Goal: Task Accomplishment & Management: Manage account settings

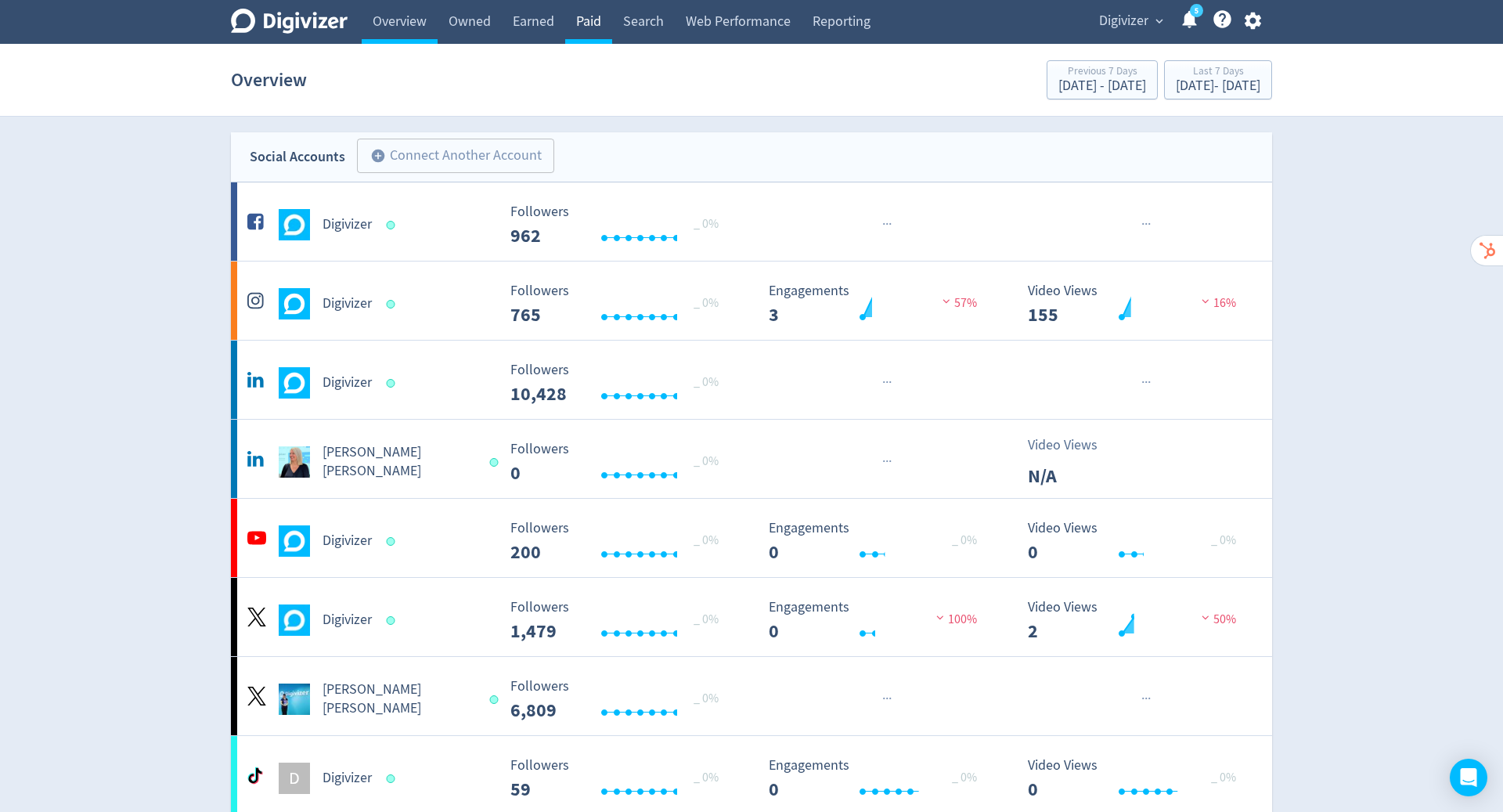
click at [588, 22] on link "Paid" at bounding box center [588, 21] width 47 height 44
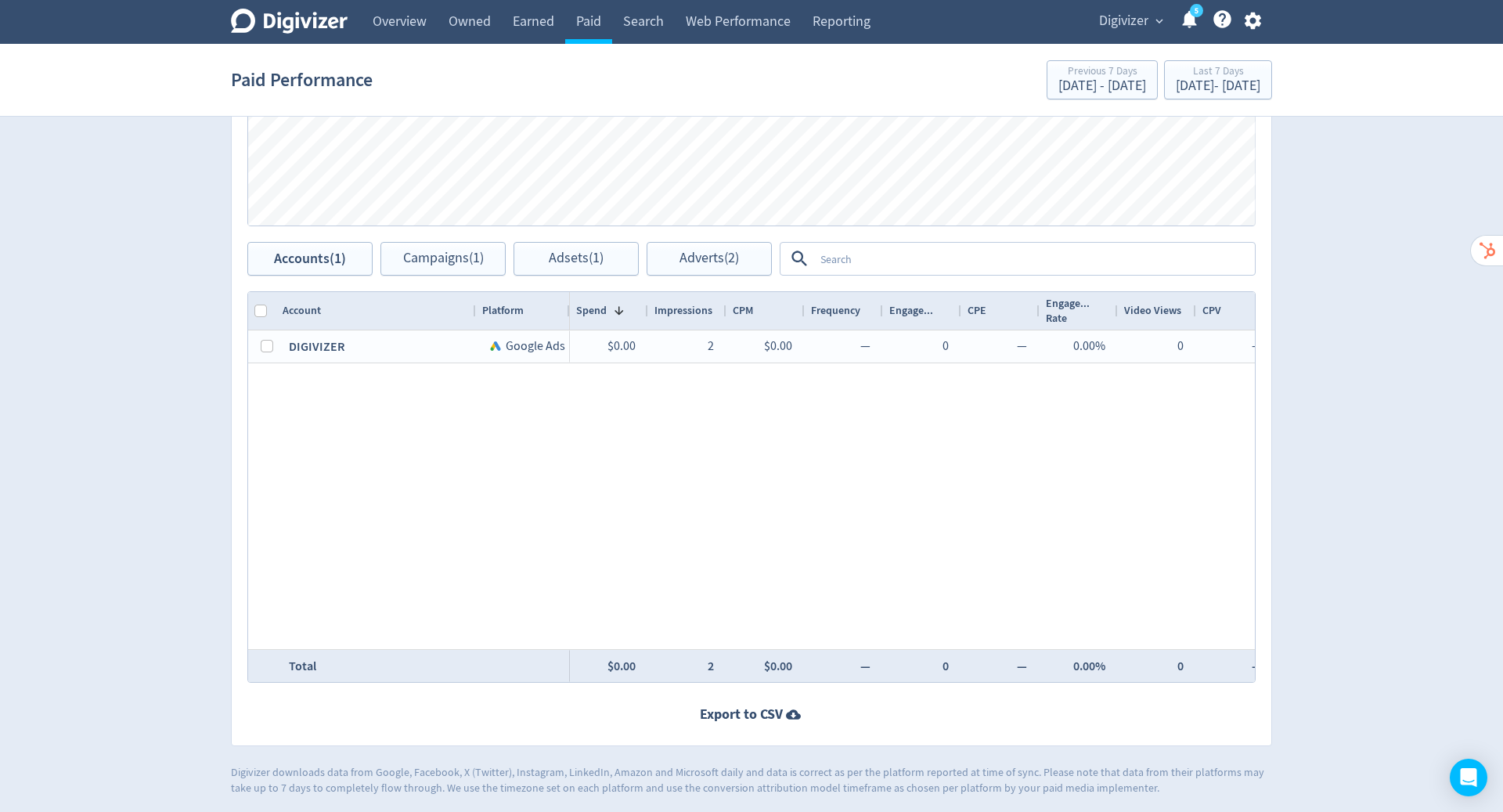
scroll to position [632, 0]
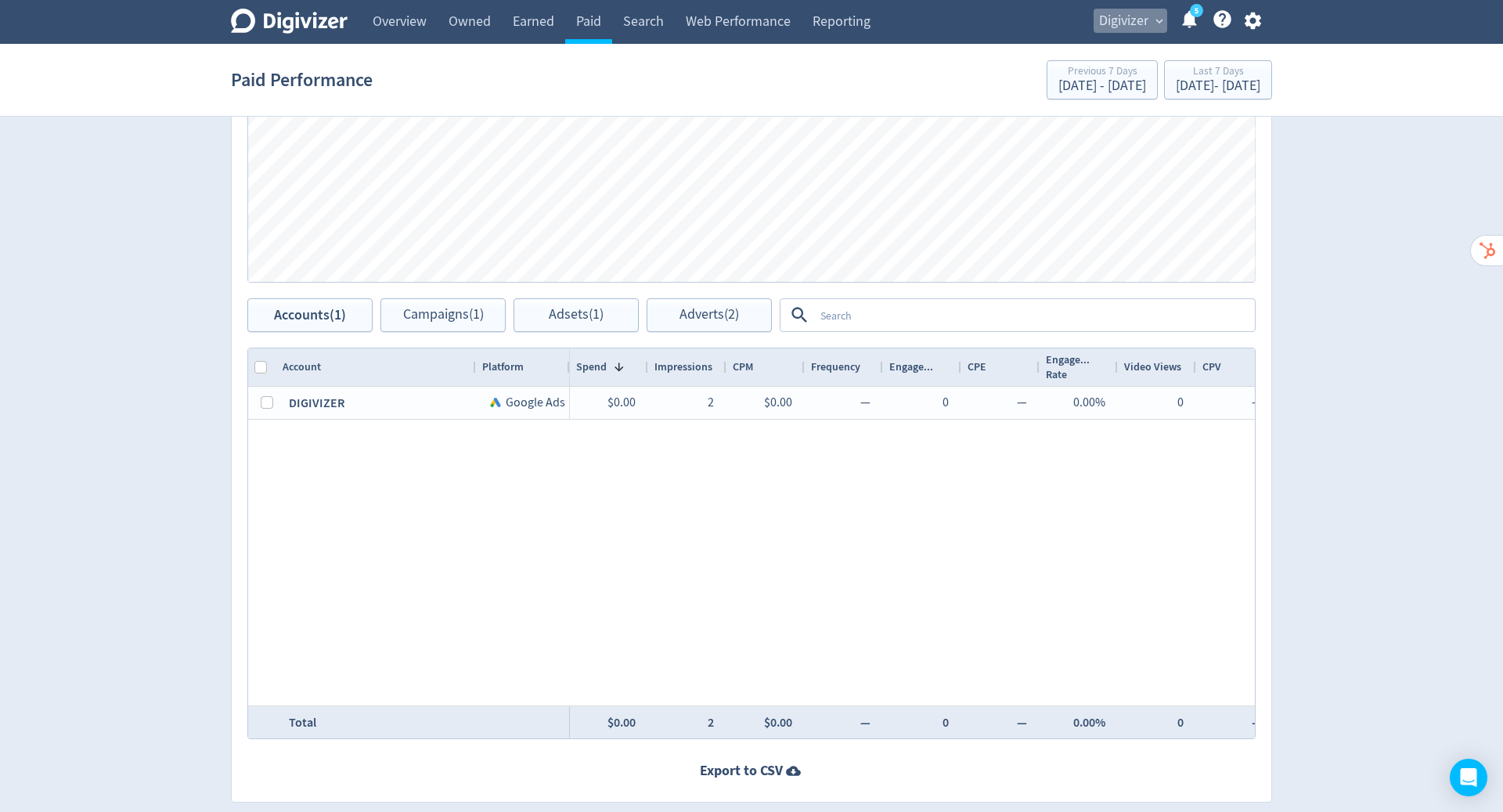
click at [1141, 17] on span "Digivizer" at bounding box center [1124, 21] width 50 height 25
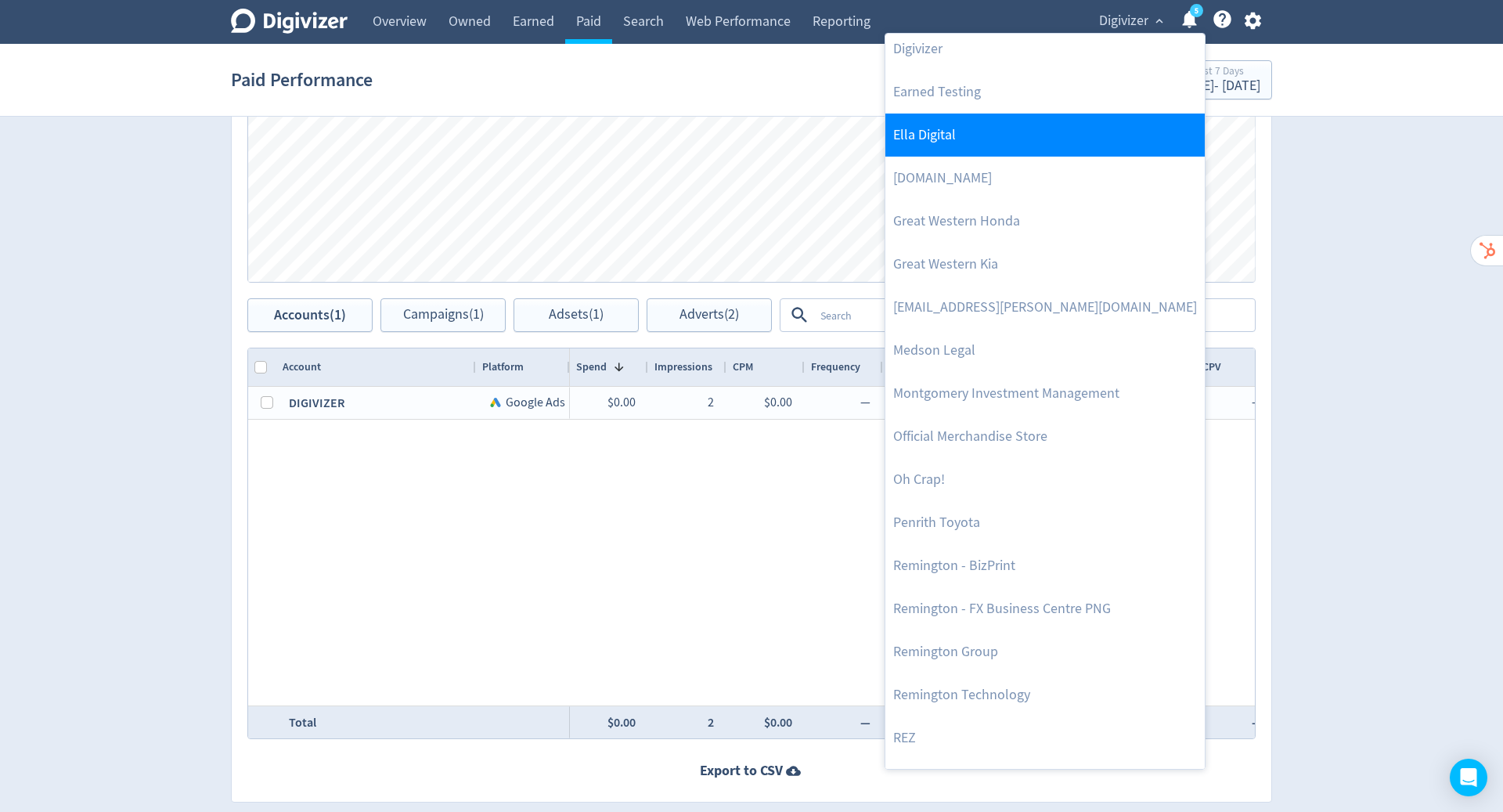
scroll to position [600, 0]
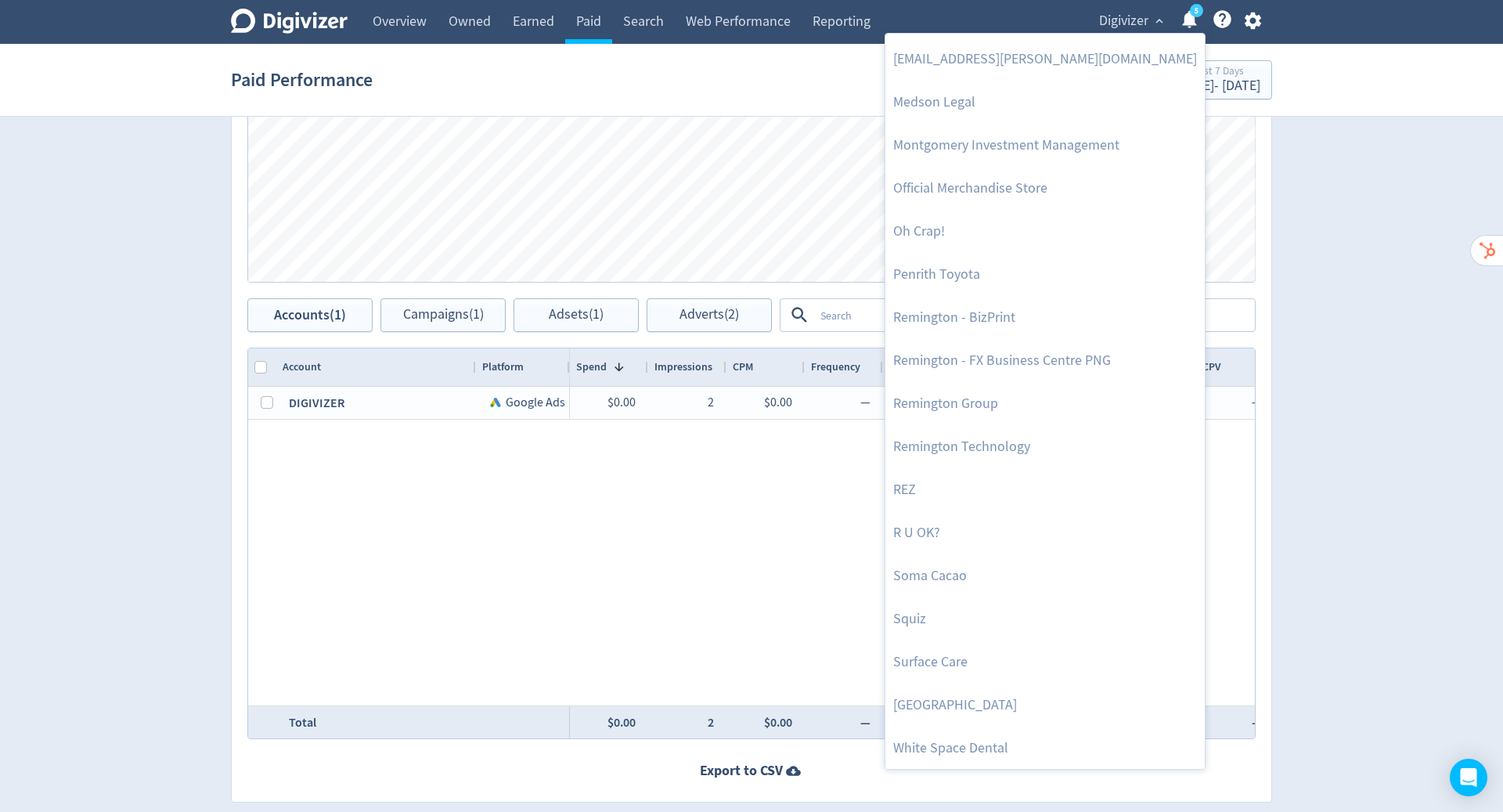
click at [1257, 19] on div at bounding box center [751, 406] width 1503 height 812
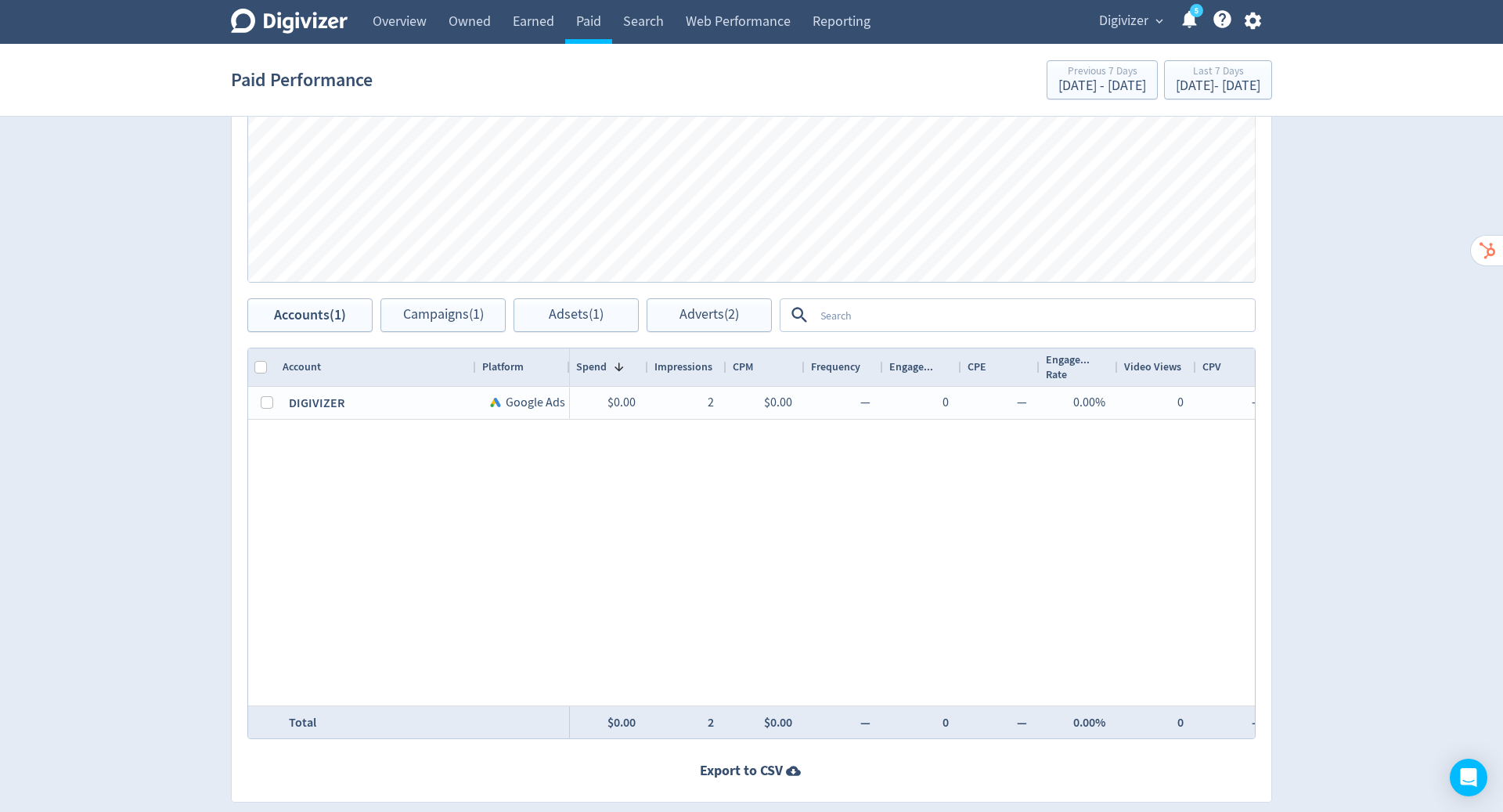
click at [1251, 22] on icon "button" at bounding box center [1253, 21] width 21 height 21
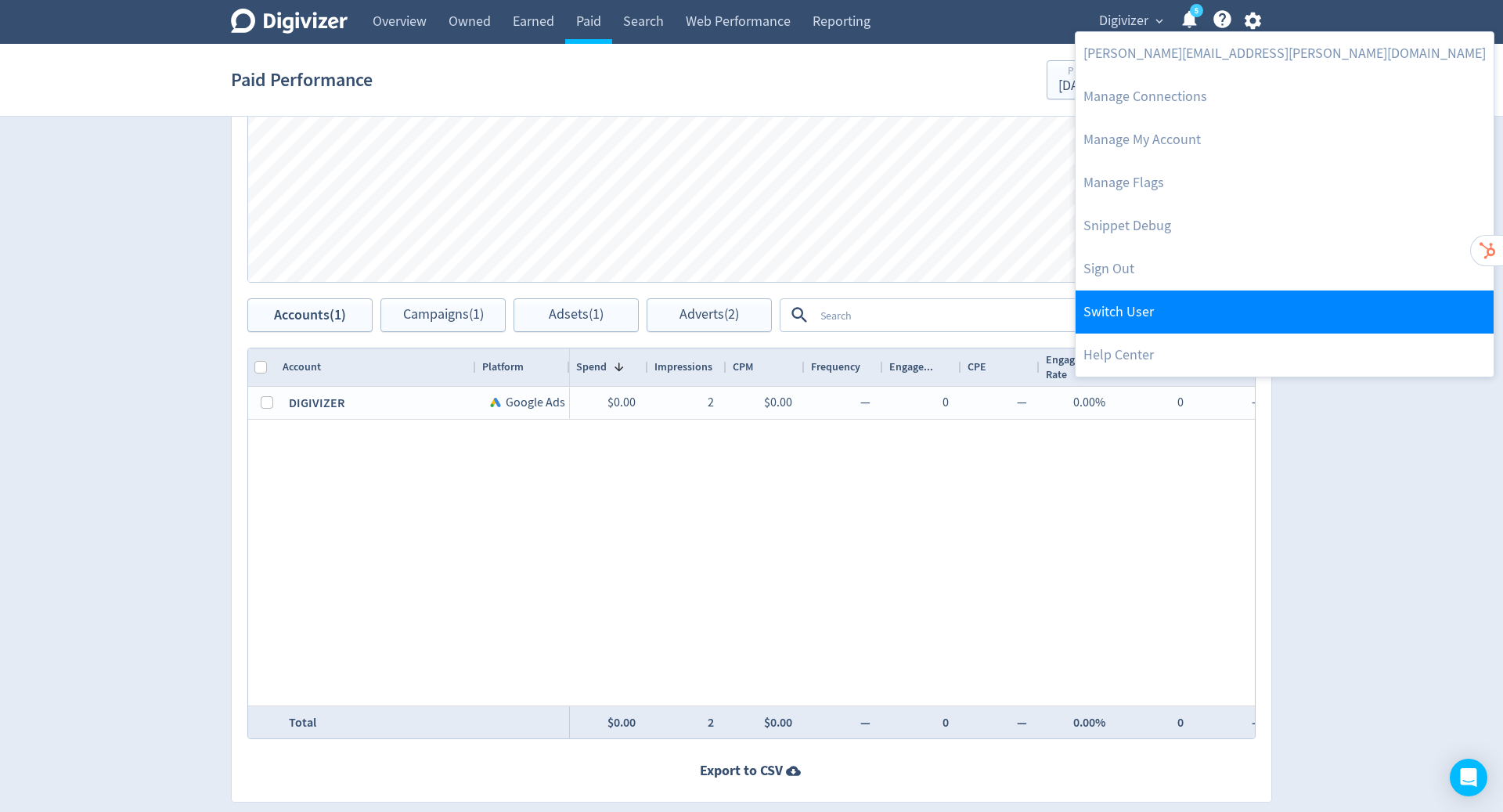
click at [1206, 311] on link "Switch User" at bounding box center [1285, 312] width 418 height 43
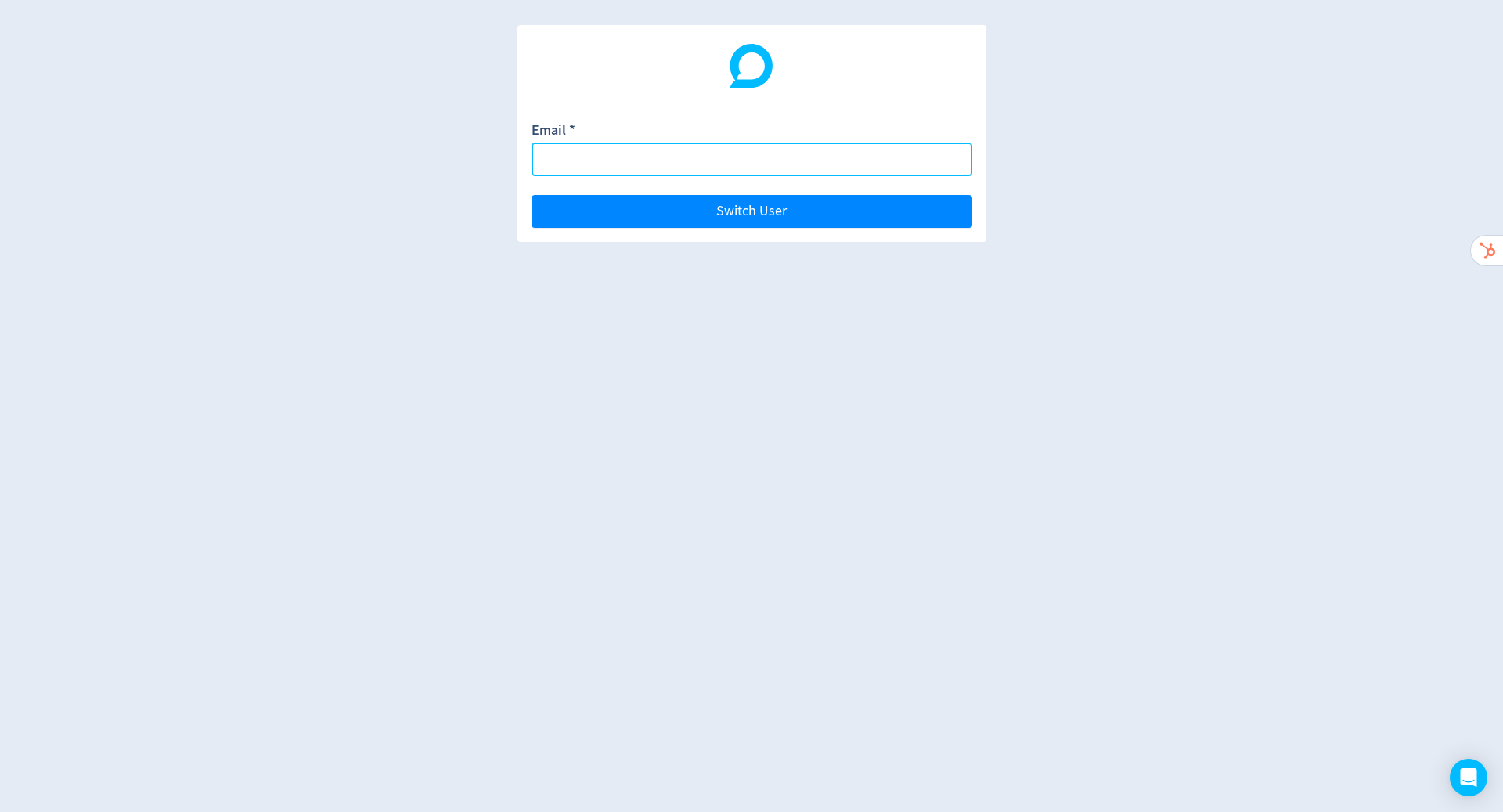
click at [769, 165] on input "Email *" at bounding box center [751, 159] width 440 height 34
paste input "[PERSON_NAME] <[PERSON_NAME][EMAIL_ADDRESS][DOMAIN_NAME]>"
drag, startPoint x: 619, startPoint y: 157, endPoint x: 378, endPoint y: 152, distance: 241.1
click at [378, 152] on div "Email * [PERSON_NAME] <[PERSON_NAME][EMAIL_ADDRESS][DOMAIN_NAME]> Switch User" at bounding box center [751, 406] width 1503 height 812
click at [826, 165] on input "[PERSON_NAME][EMAIL_ADDRESS][DOMAIN_NAME]>" at bounding box center [751, 159] width 440 height 34
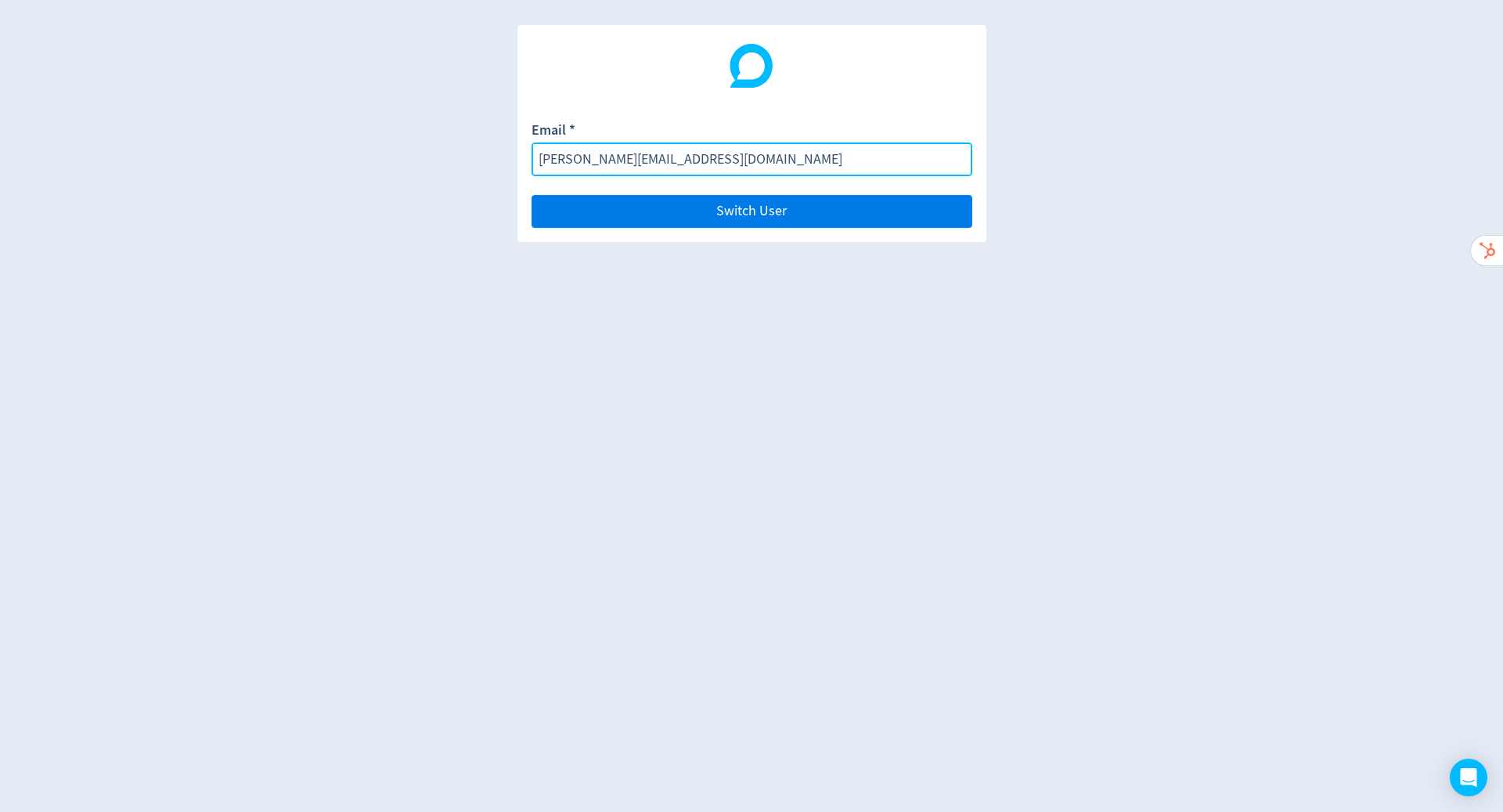
type input "[PERSON_NAME][EMAIL_ADDRESS][DOMAIN_NAME]"
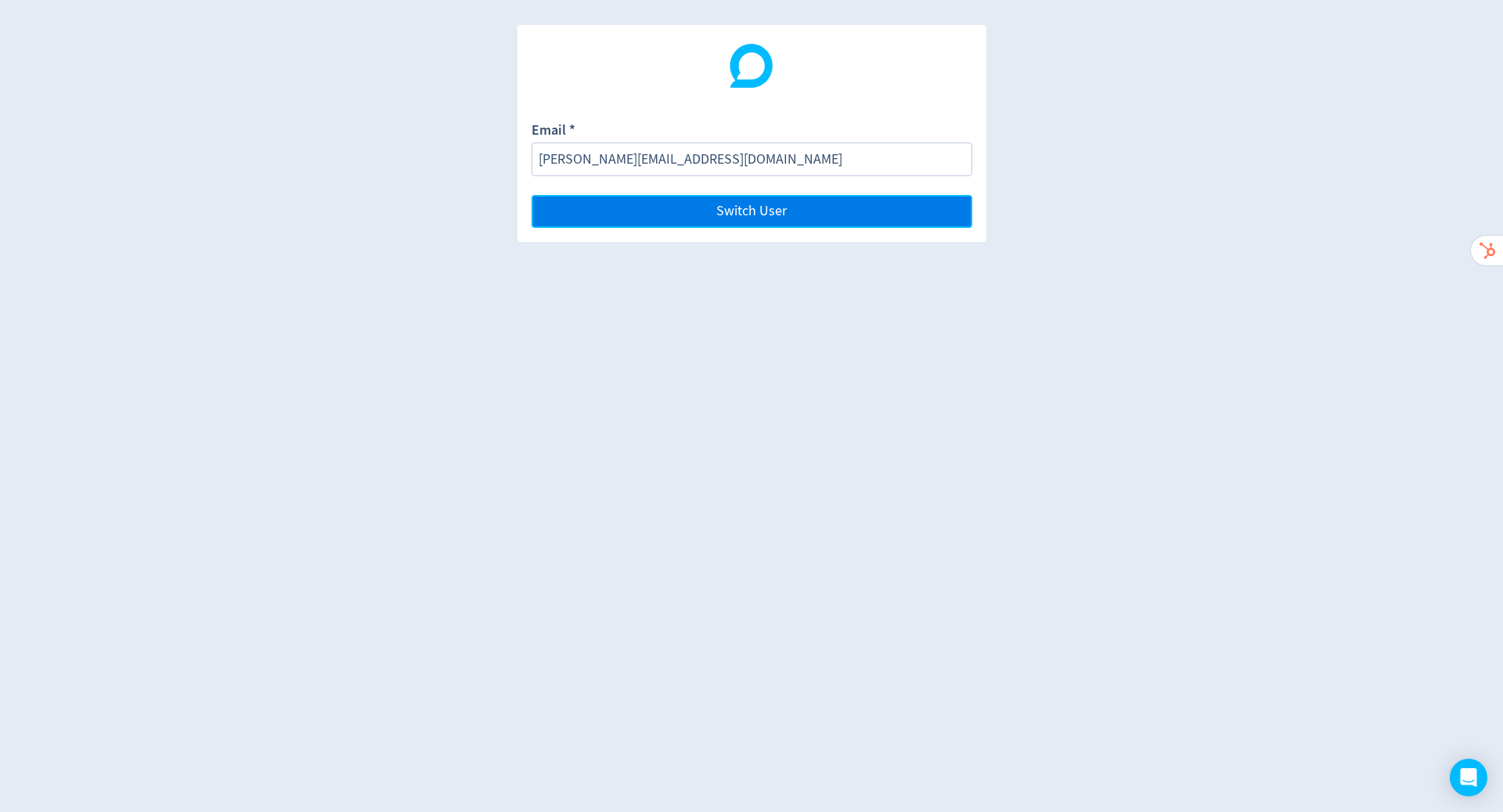
click at [787, 210] on button "Switch User" at bounding box center [751, 211] width 440 height 33
